Goal: Information Seeking & Learning: Learn about a topic

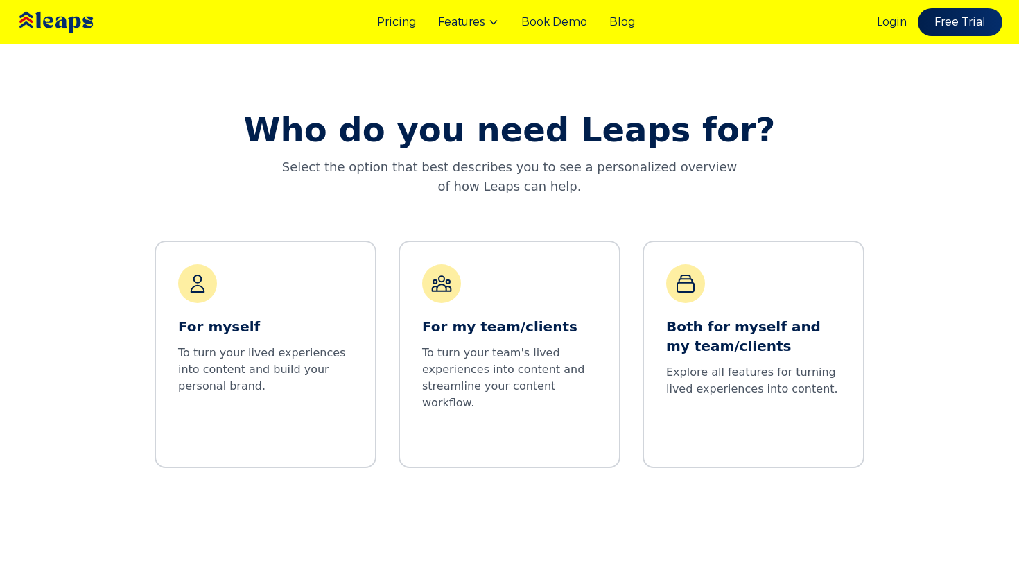
scroll to position [577, 0]
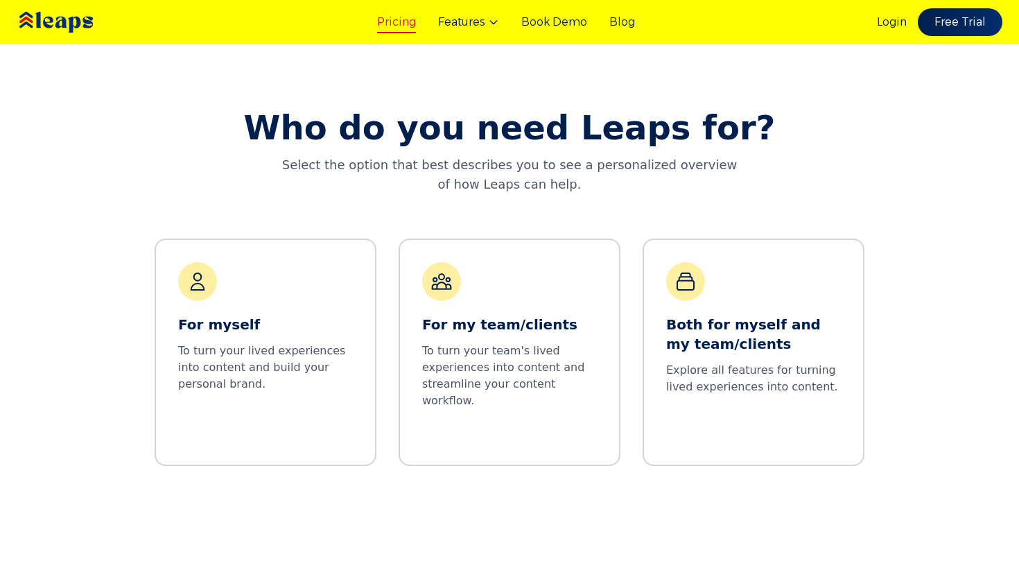
click at [398, 19] on link "Pricing" at bounding box center [396, 22] width 39 height 17
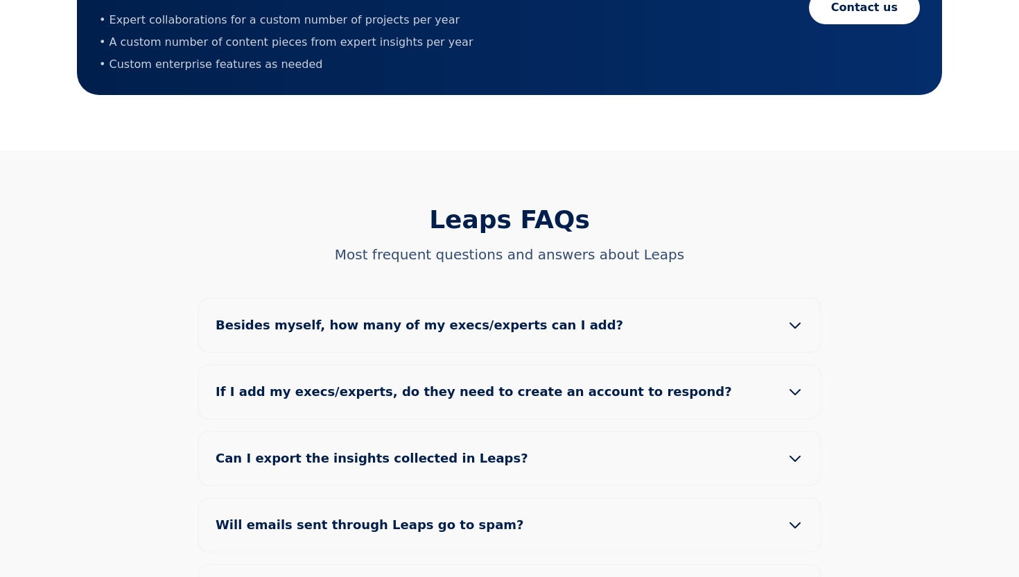
scroll to position [1312, 0]
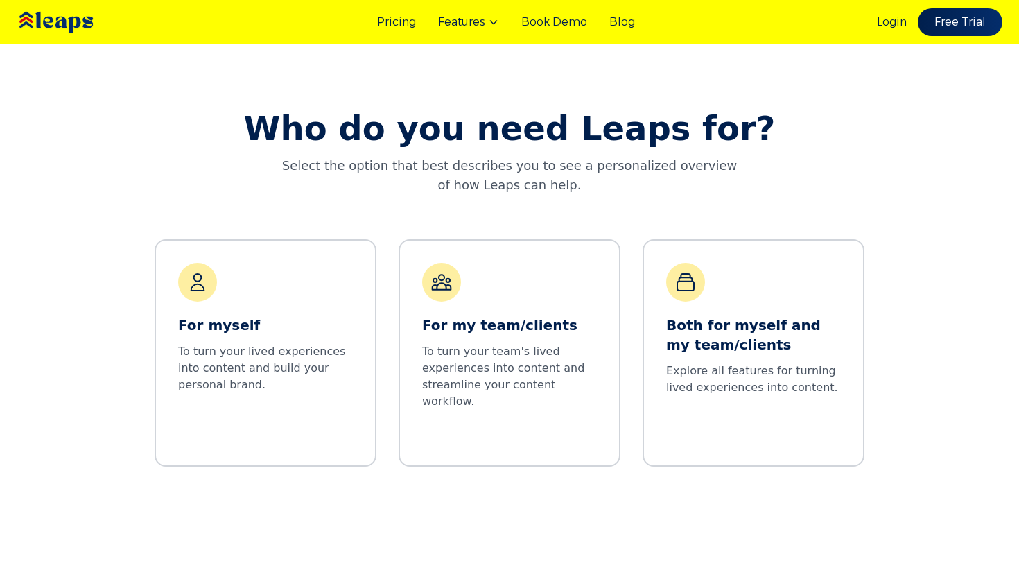
scroll to position [577, 0]
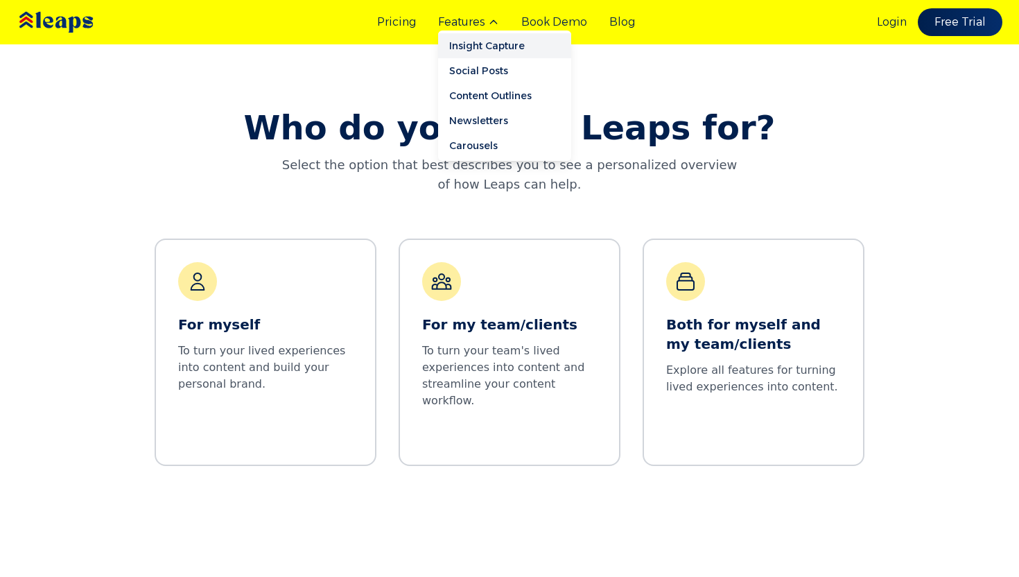
click at [493, 44] on link "Insight Capture" at bounding box center [504, 45] width 133 height 25
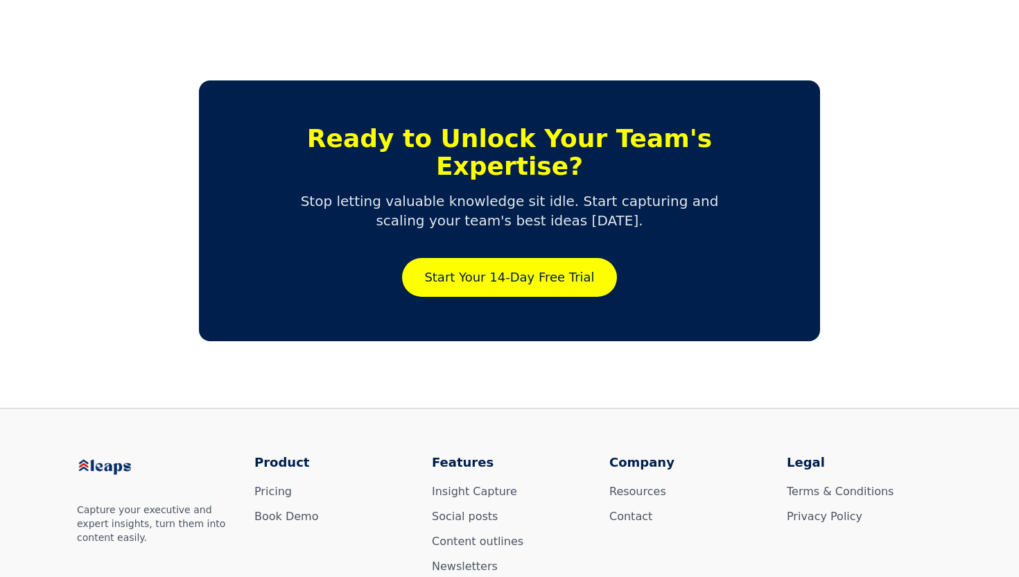
scroll to position [3230, 0]
